Goal: Register for event/course

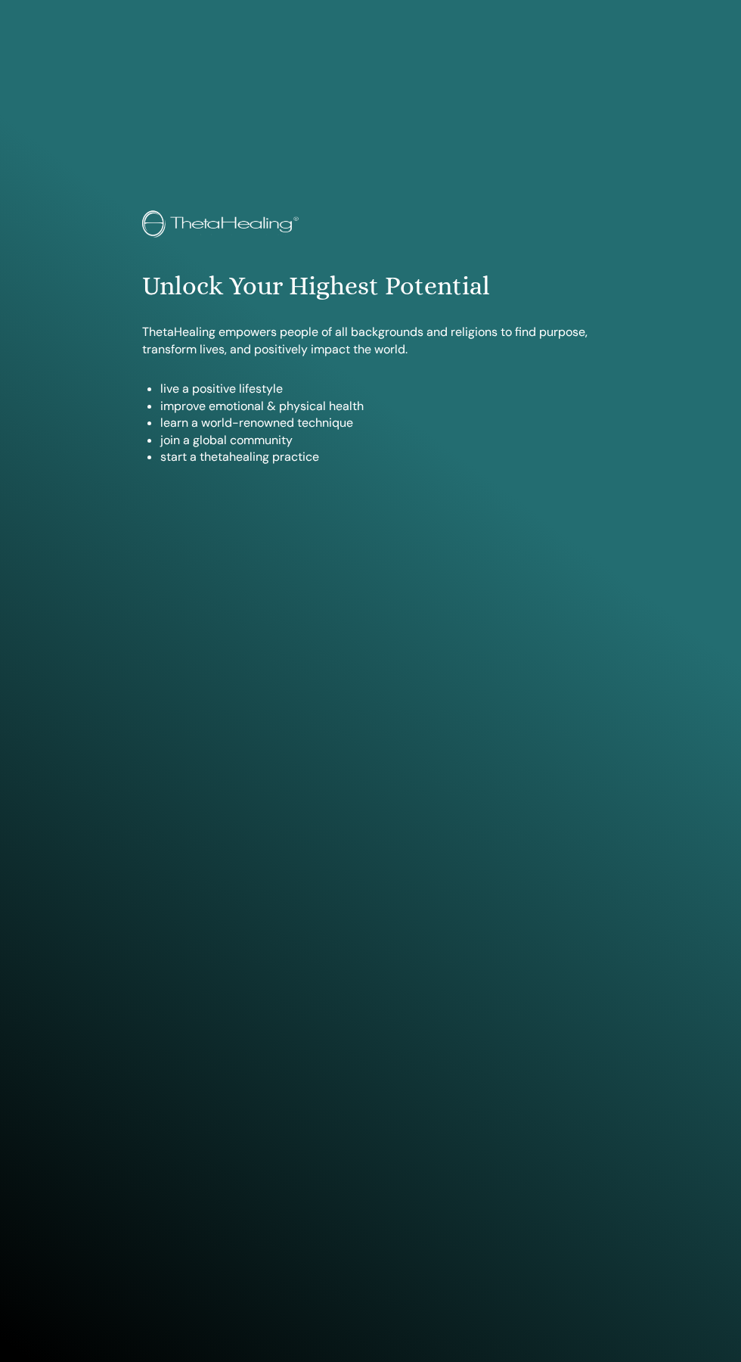
scroll to position [1261, 0]
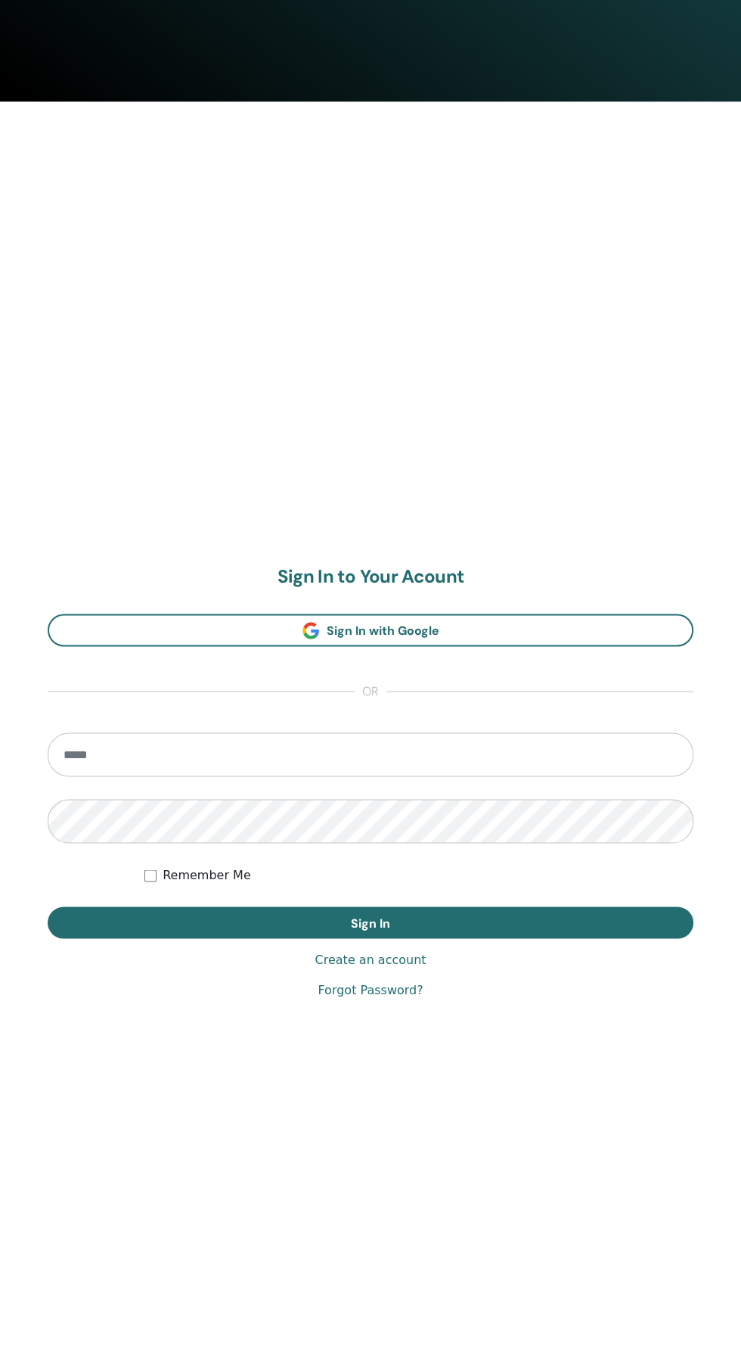
click at [104, 757] on input "email" at bounding box center [371, 754] width 646 height 44
type input "**********"
click at [48, 906] on button "Sign In" at bounding box center [371, 922] width 646 height 32
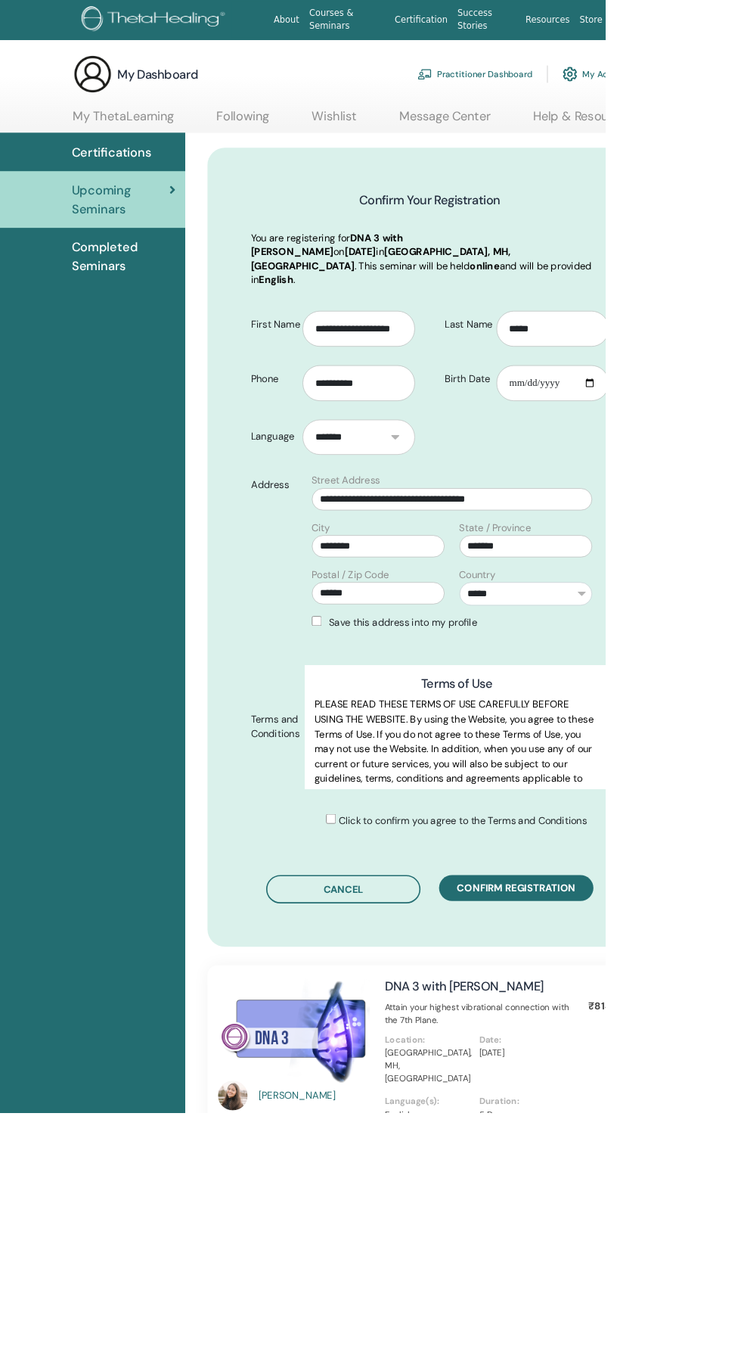
click at [594, 973] on form "**********" at bounding box center [527, 698] width 462 height 656
click at [434, 1000] on div "Click to confirm you agree to the Terms and Conditions" at bounding box center [527, 1011] width 462 height 30
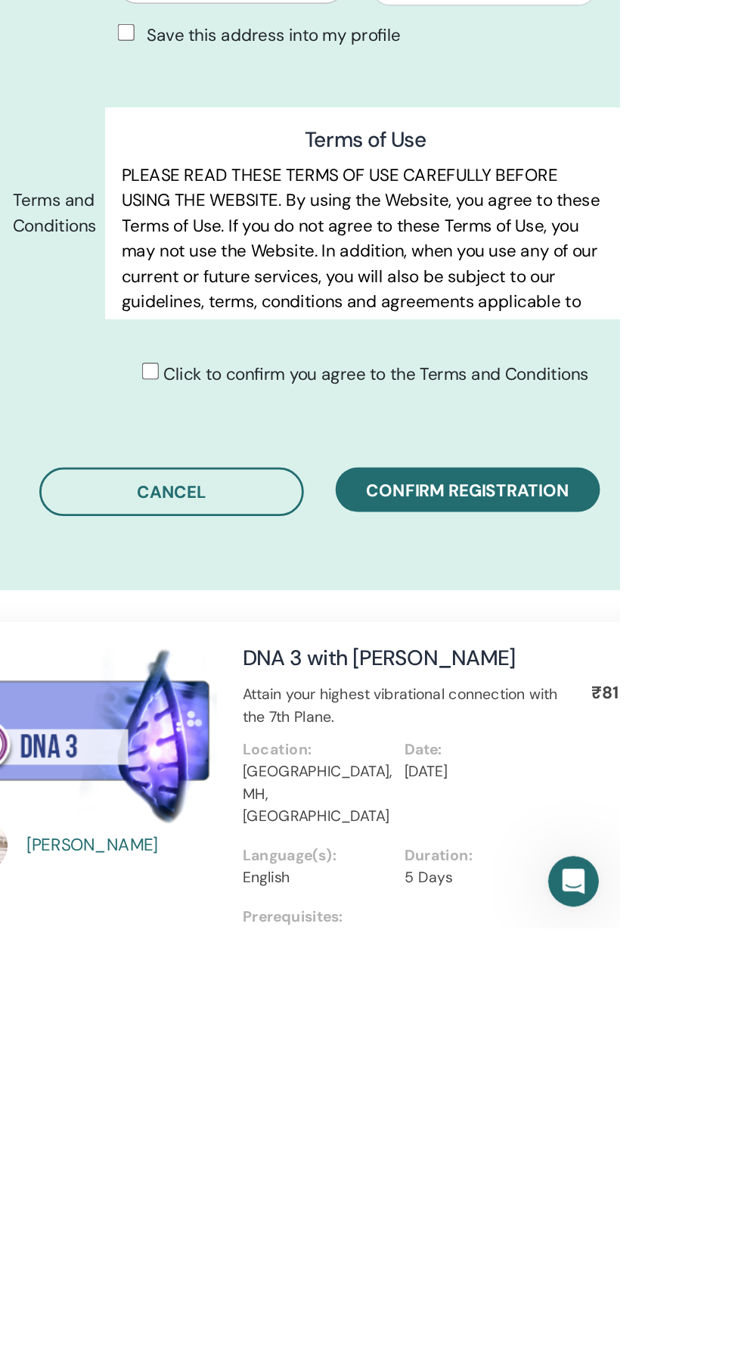
scroll to position [132, 0]
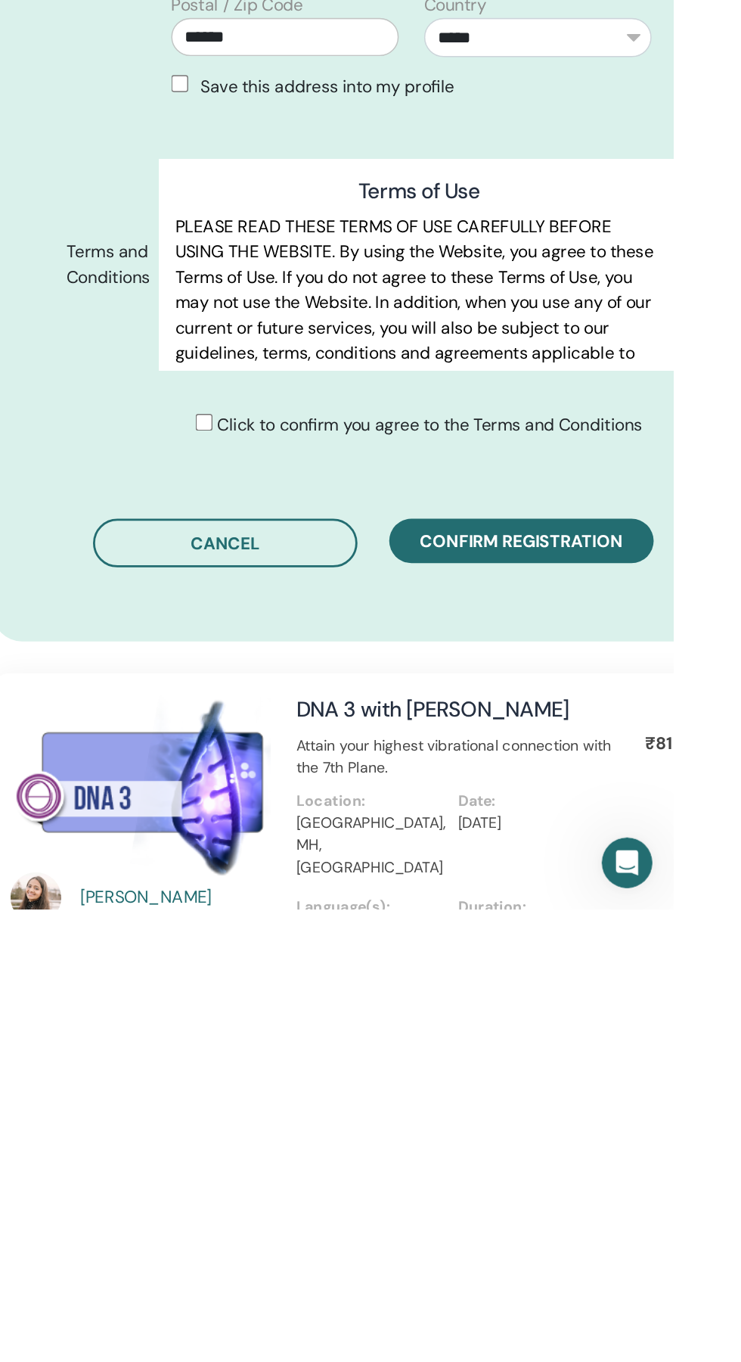
click at [662, 1091] on span "Confirm registration" at bounding box center [632, 1099] width 145 height 16
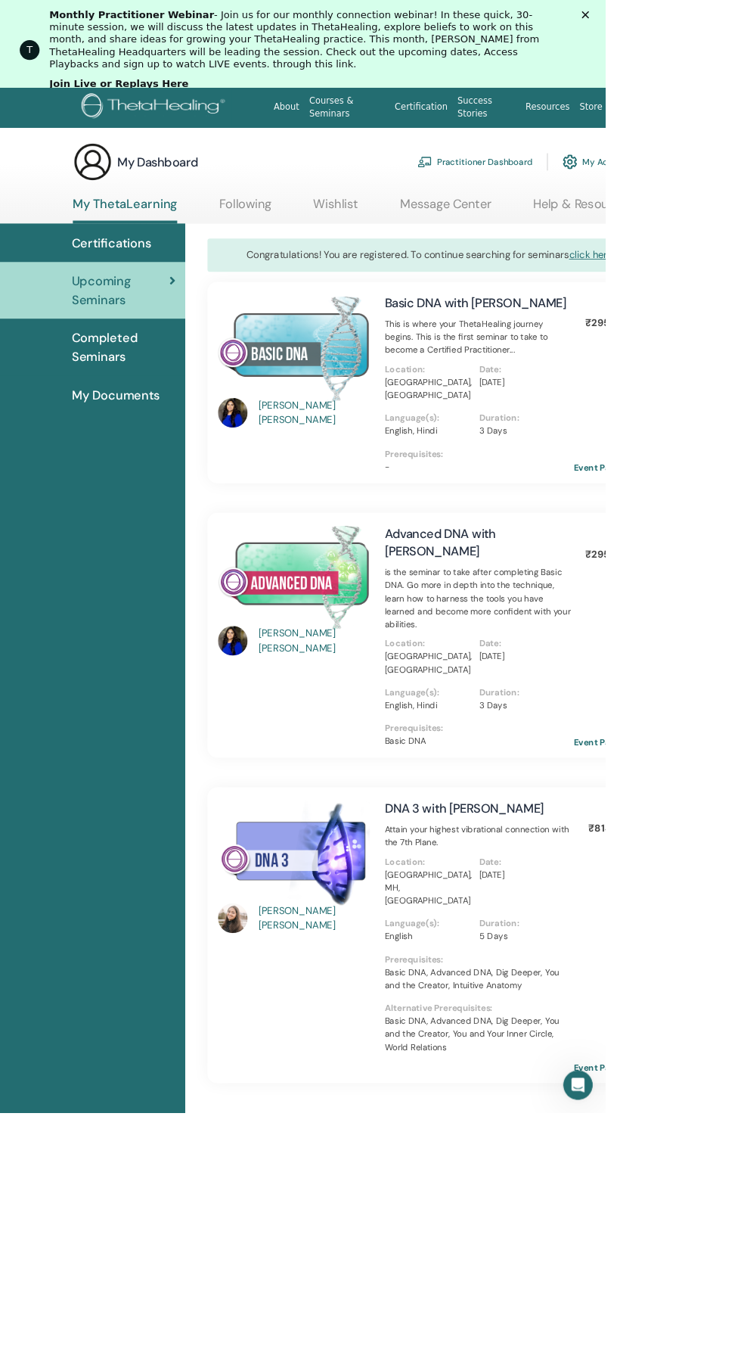
click at [661, 1063] on p "[DATE]" at bounding box center [640, 1071] width 107 height 16
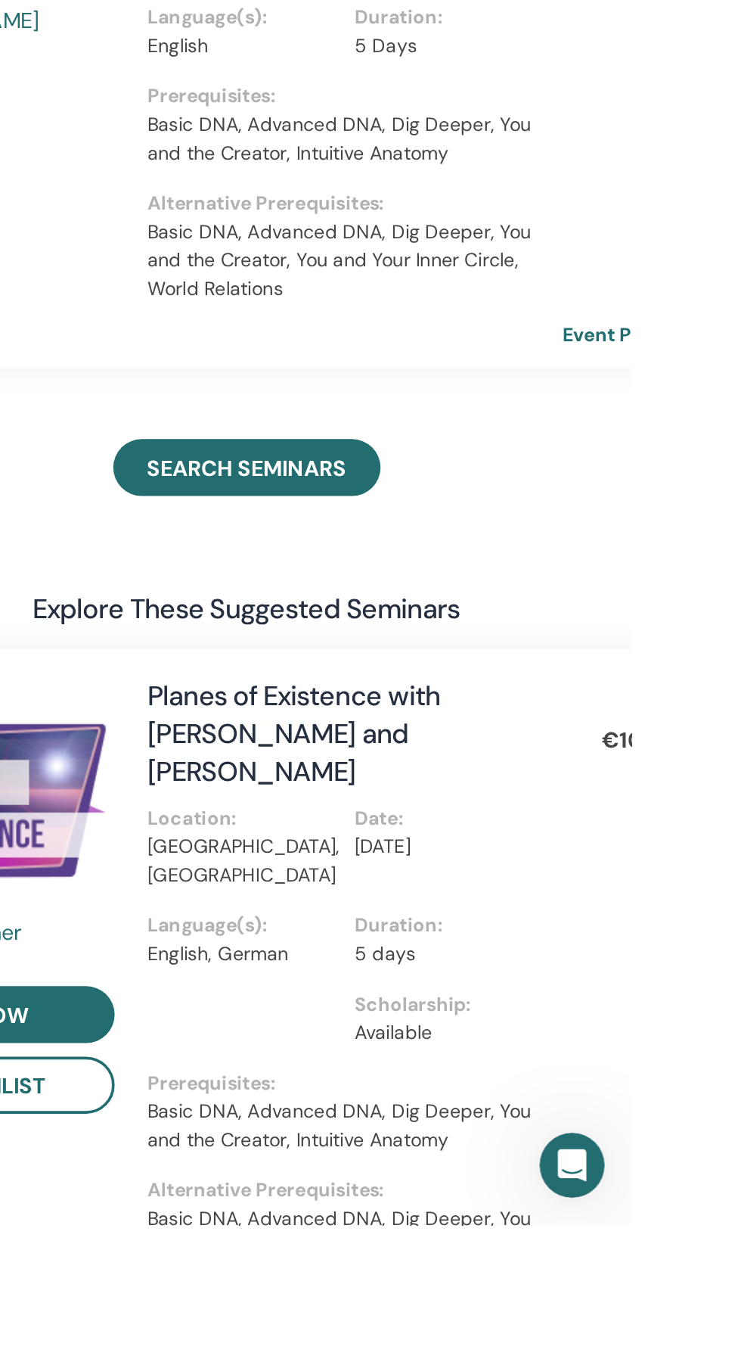
scroll to position [482, 0]
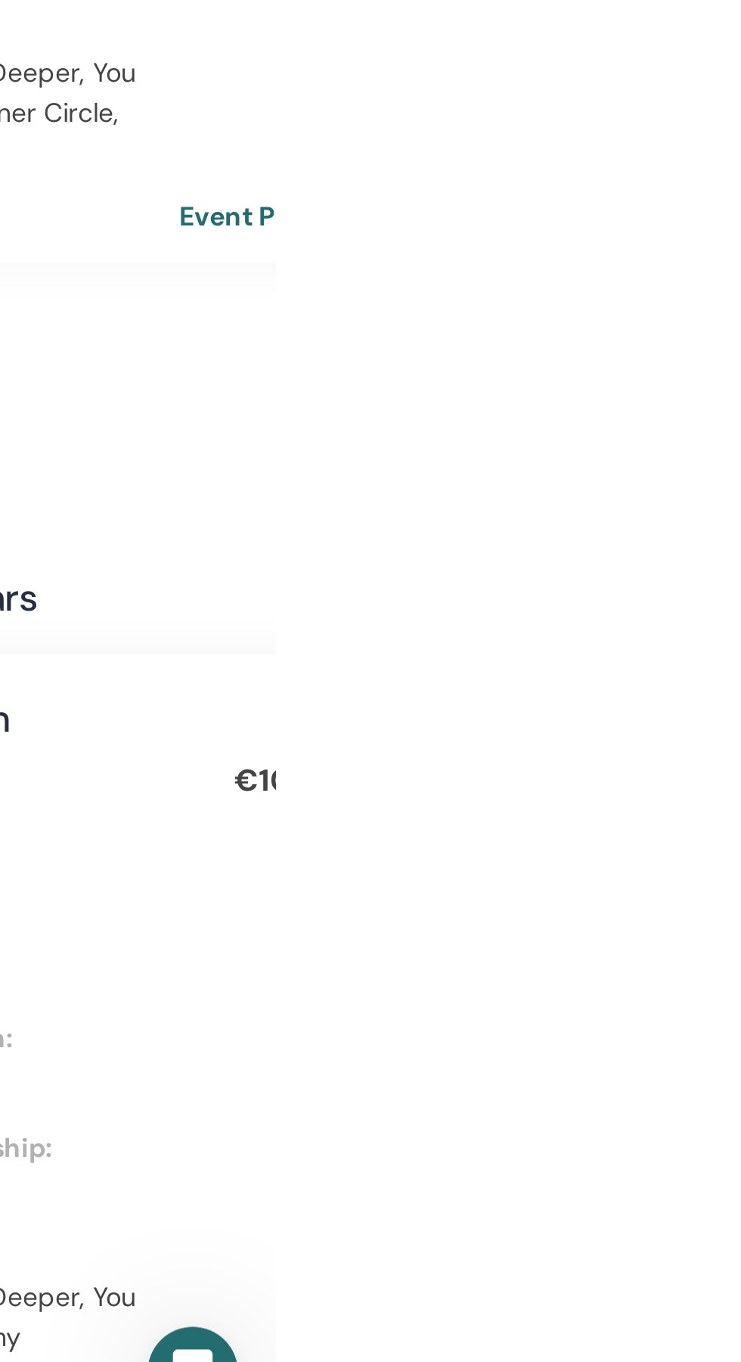
click at [741, 1099] on div "Congratulations! You are registered. To continue searching for seminars click h…" at bounding box center [567, 1240] width 681 height 2816
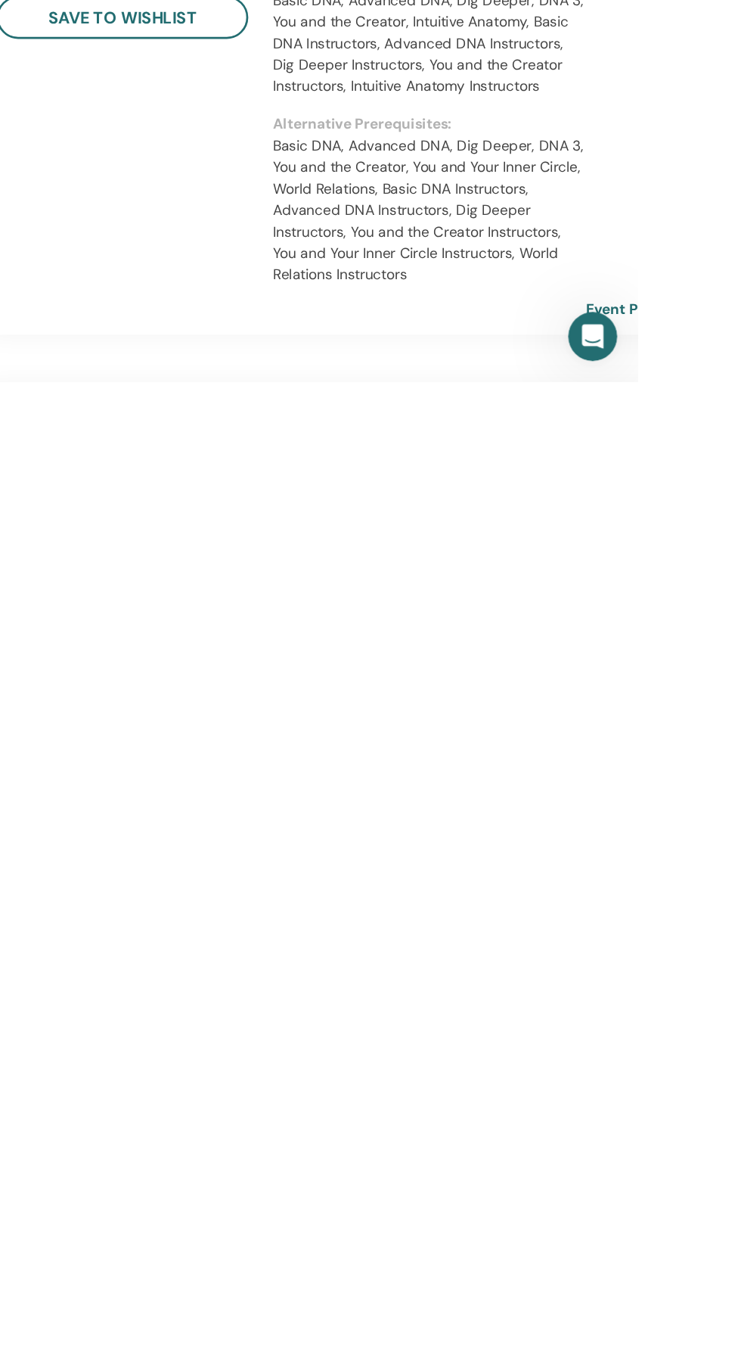
scroll to position [1310, 0]
